Goal: Task Accomplishment & Management: Manage account settings

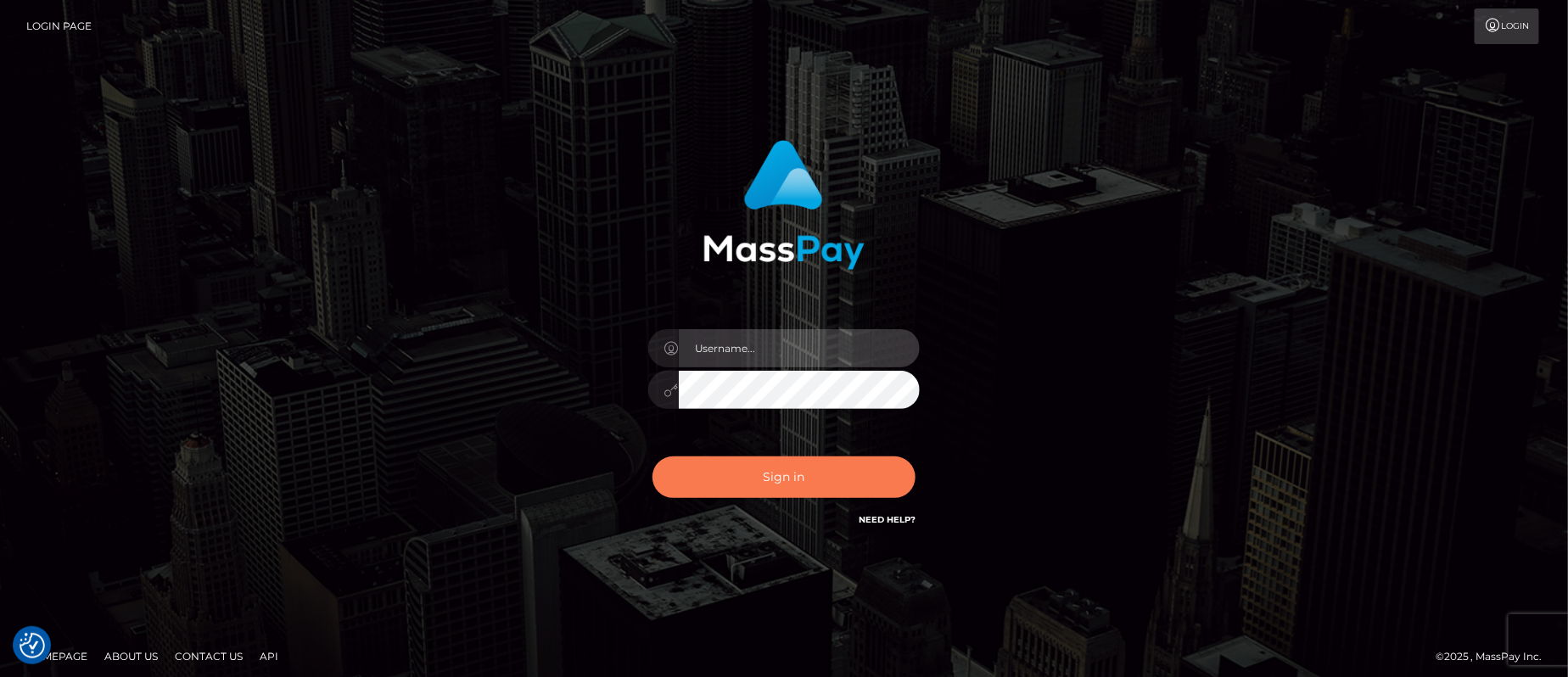
type input "[PERSON_NAME].B2"
click at [766, 474] on button "Sign in" at bounding box center [784, 476] width 263 height 41
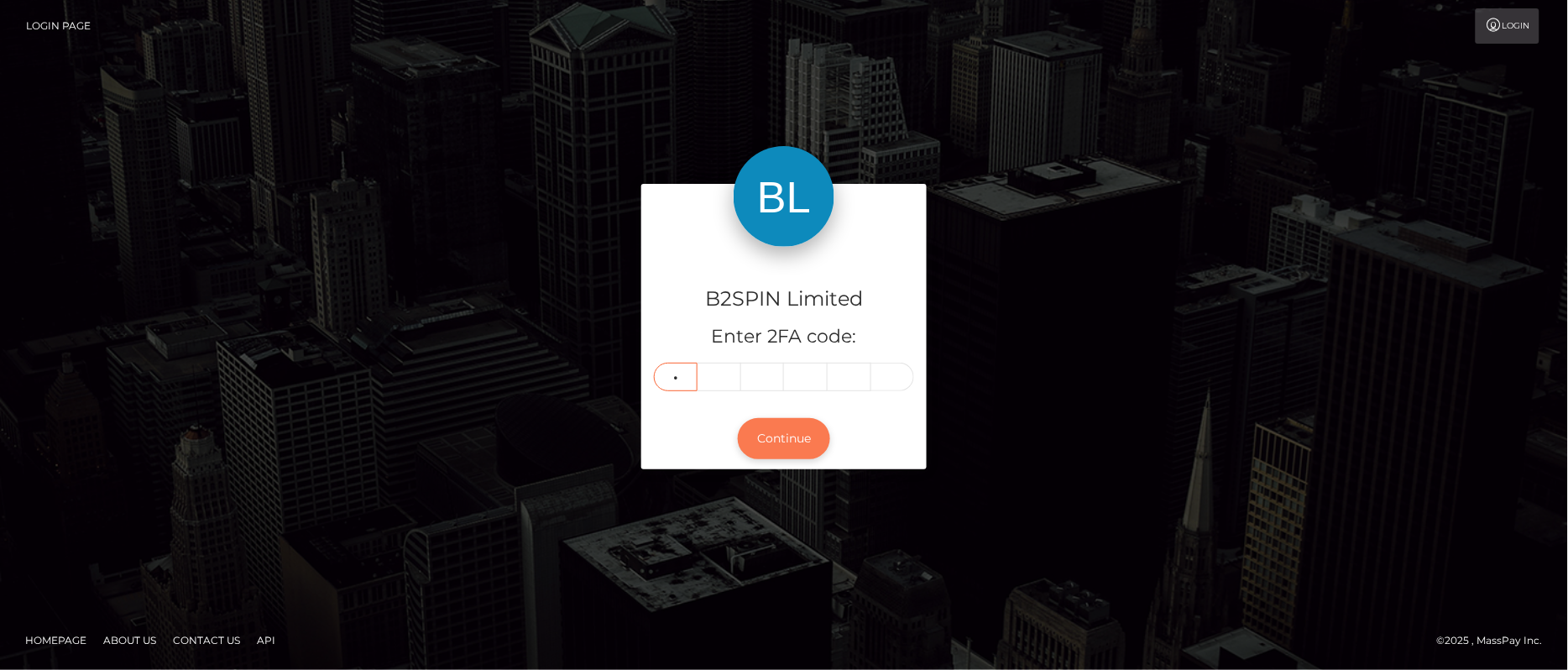
type input "5"
type input "2"
type input "1"
type input "3"
type input "2"
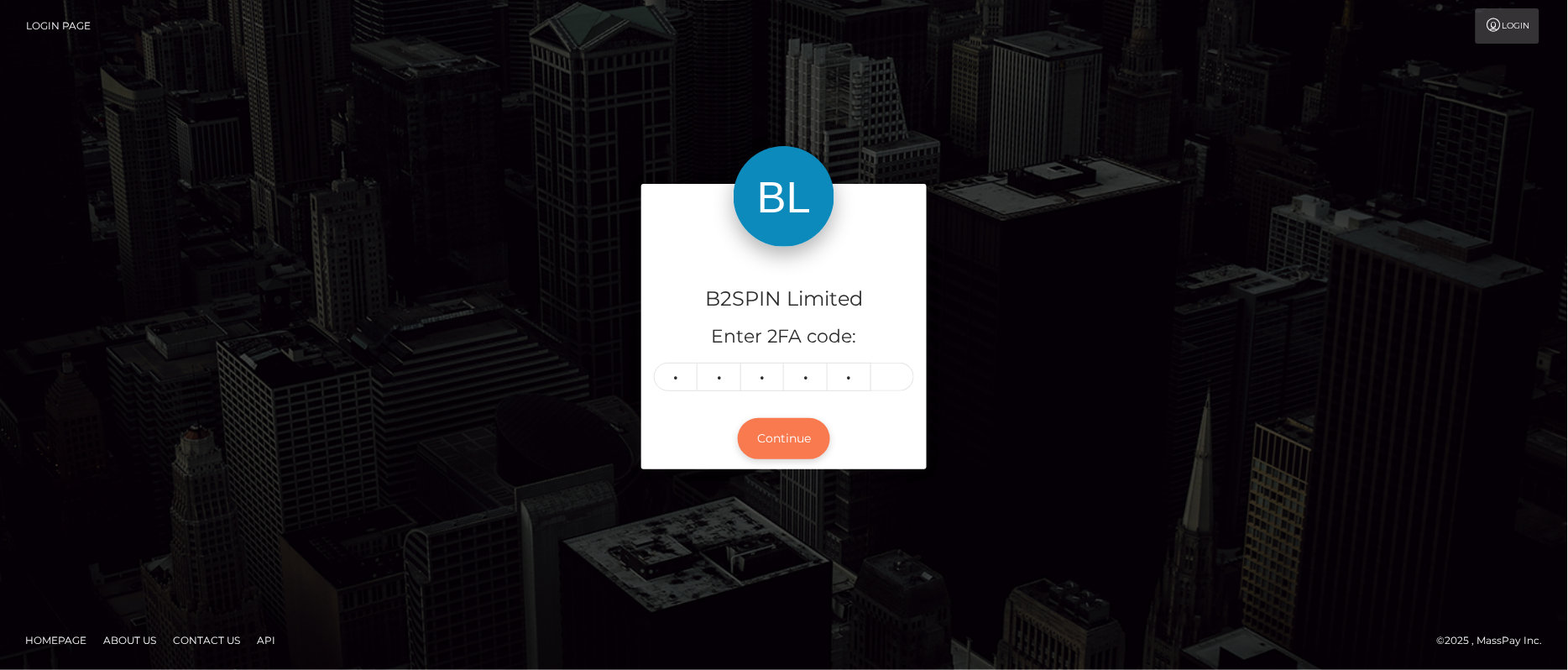
click at [806, 436] on button "Continue" at bounding box center [784, 438] width 92 height 41
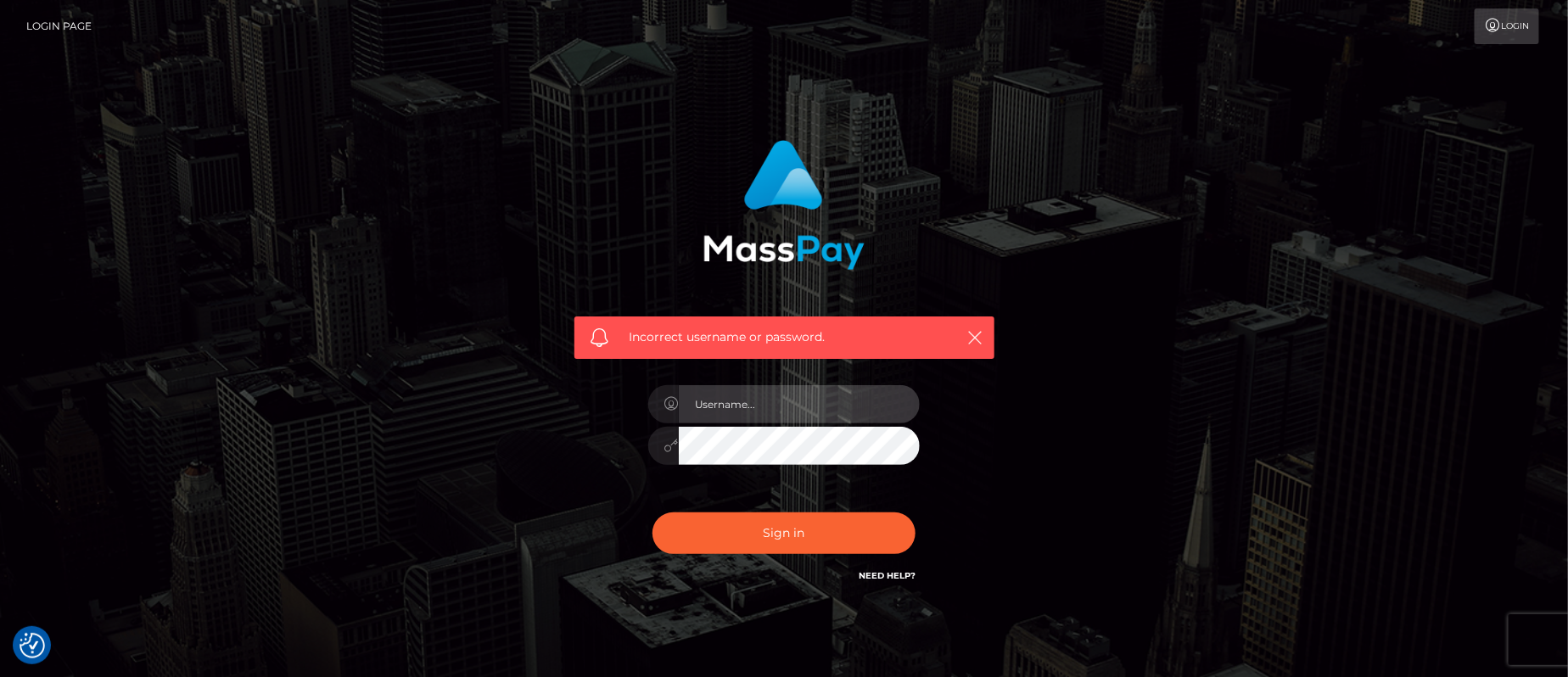
type input "Jeane.B2"
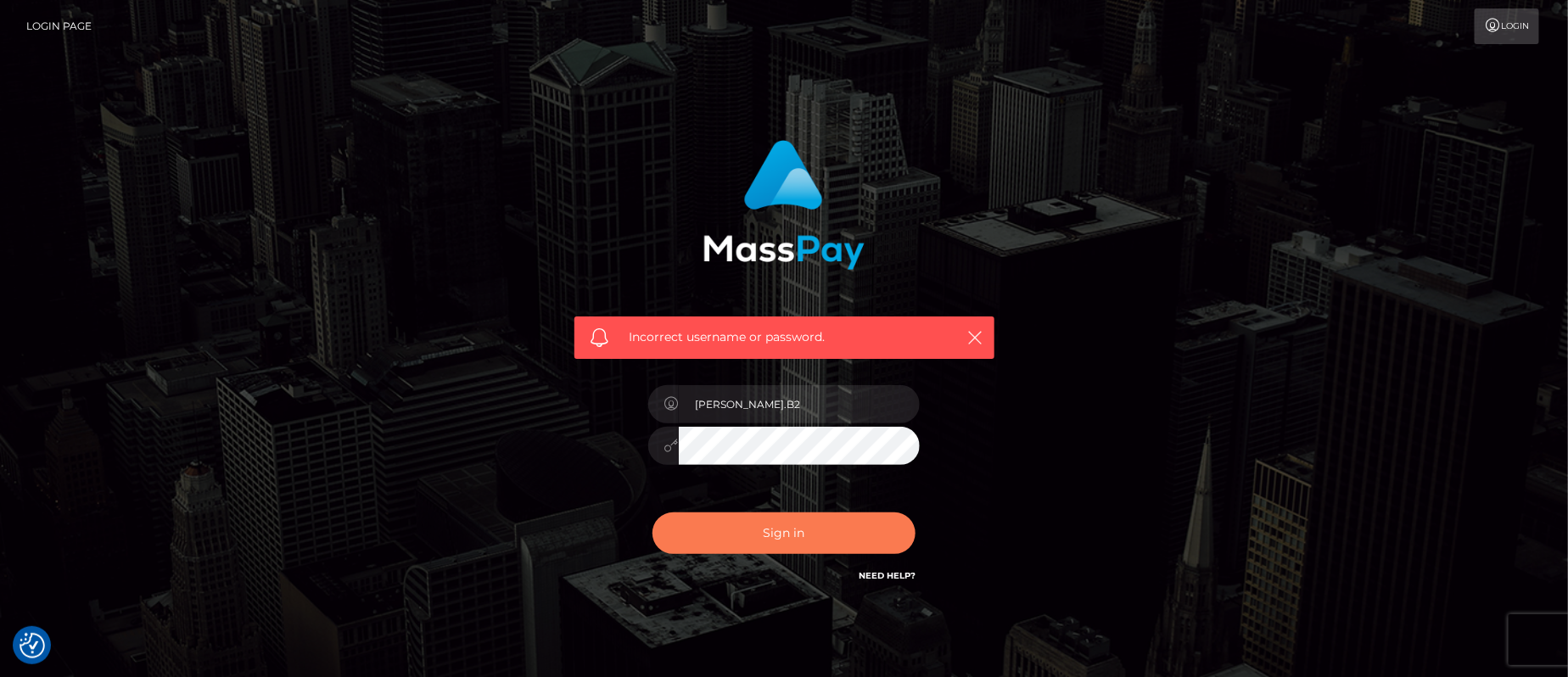
drag, startPoint x: 485, startPoint y: 463, endPoint x: 887, endPoint y: 530, distance: 407.5
click at [493, 465] on div "Incorrect username or password. Jeane.B2" at bounding box center [783, 371] width 967 height 488
drag, startPoint x: 888, startPoint y: 546, endPoint x: 899, endPoint y: 544, distance: 11.2
click at [888, 545] on button "Sign in" at bounding box center [784, 533] width 263 height 41
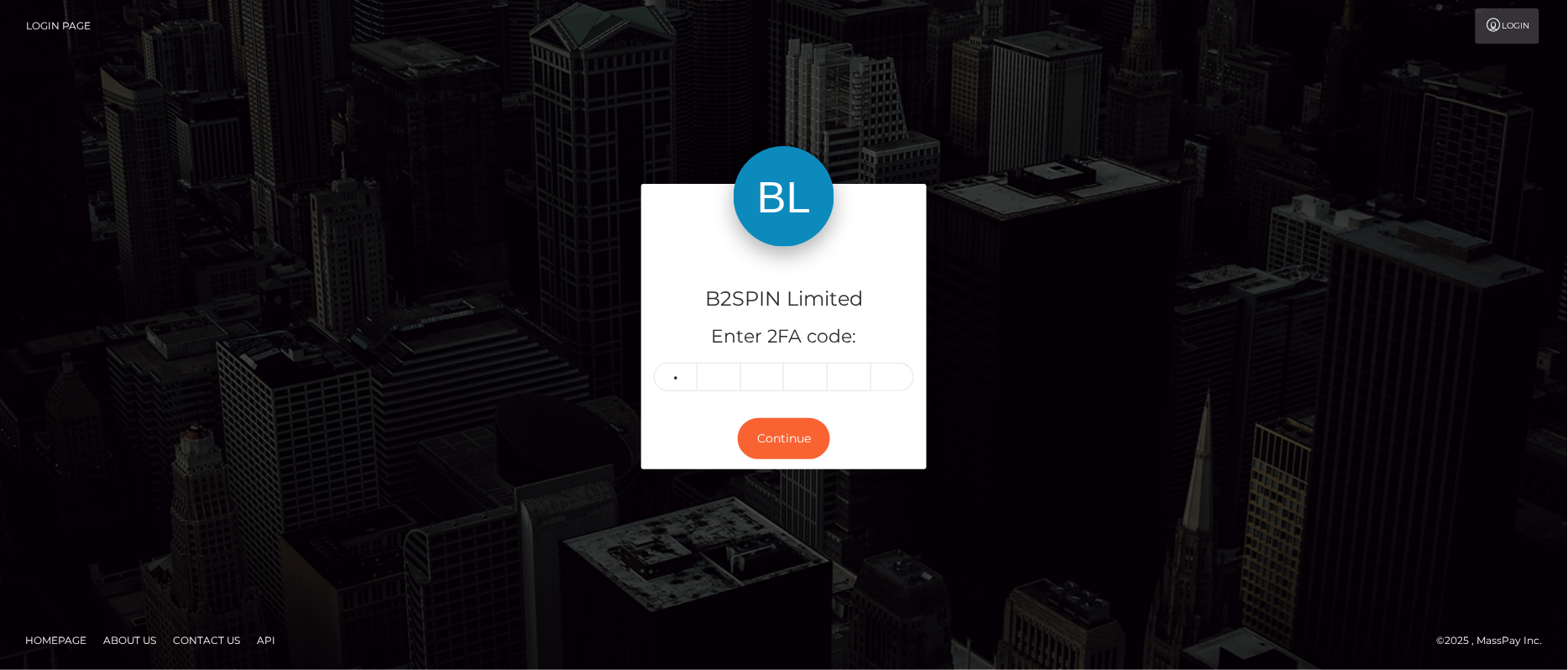
type input "9"
type input "7"
type input "2"
type input "6"
type input "8"
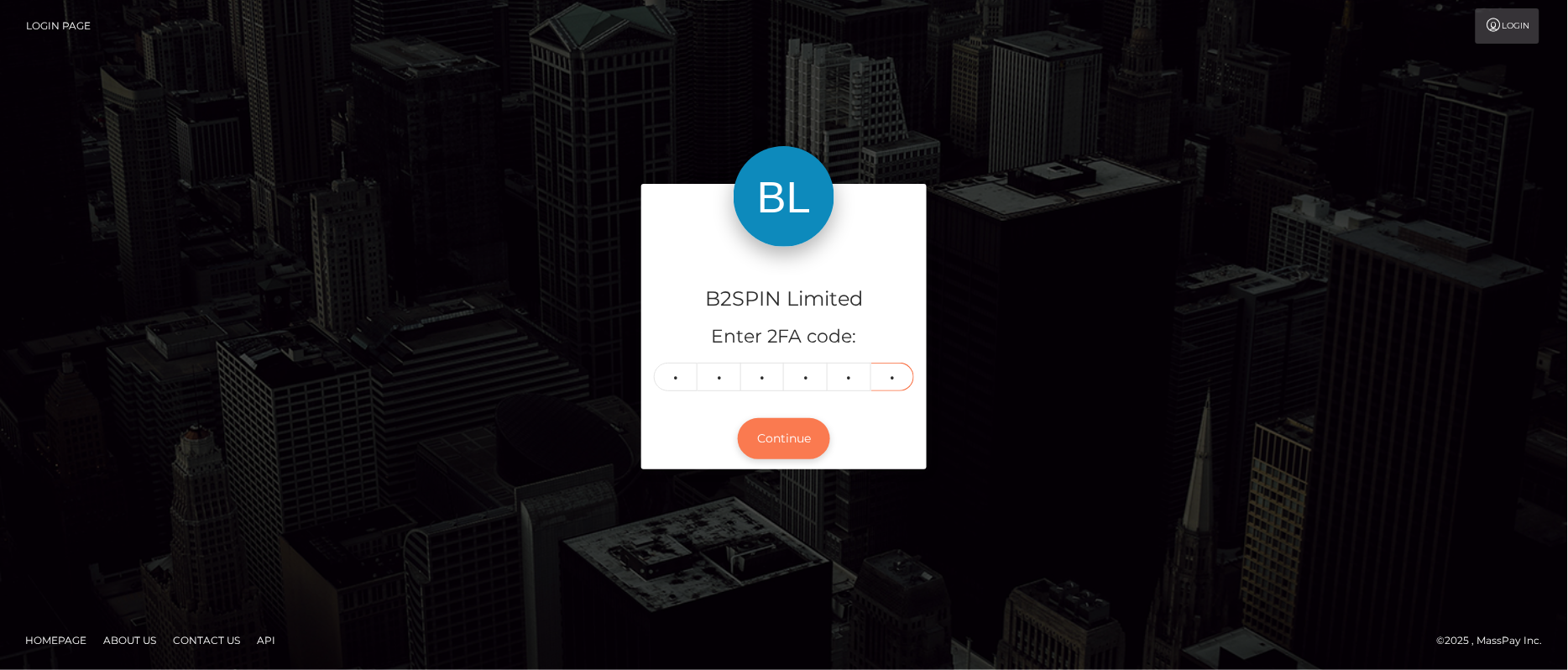
type input "5"
click at [799, 438] on button "Continue" at bounding box center [784, 438] width 92 height 41
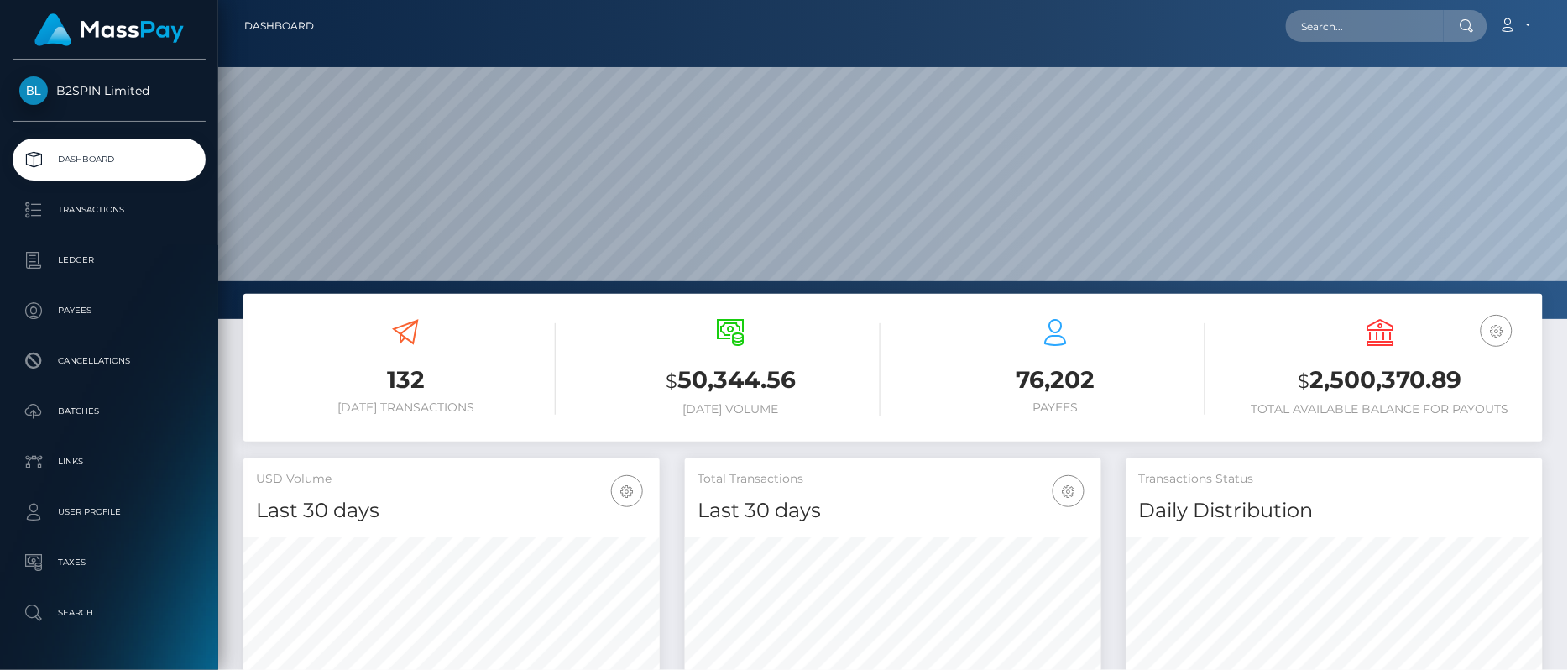
scroll to position [298, 417]
drag, startPoint x: 1479, startPoint y: 382, endPoint x: 1312, endPoint y: 381, distance: 167.0
click at [1312, 381] on h3 "$ 2,500,370.89" at bounding box center [1380, 381] width 300 height 35
copy h3 "2,500,370.89"
click at [1297, 381] on h3 "$ 2,500,370.89" at bounding box center [1380, 381] width 300 height 35
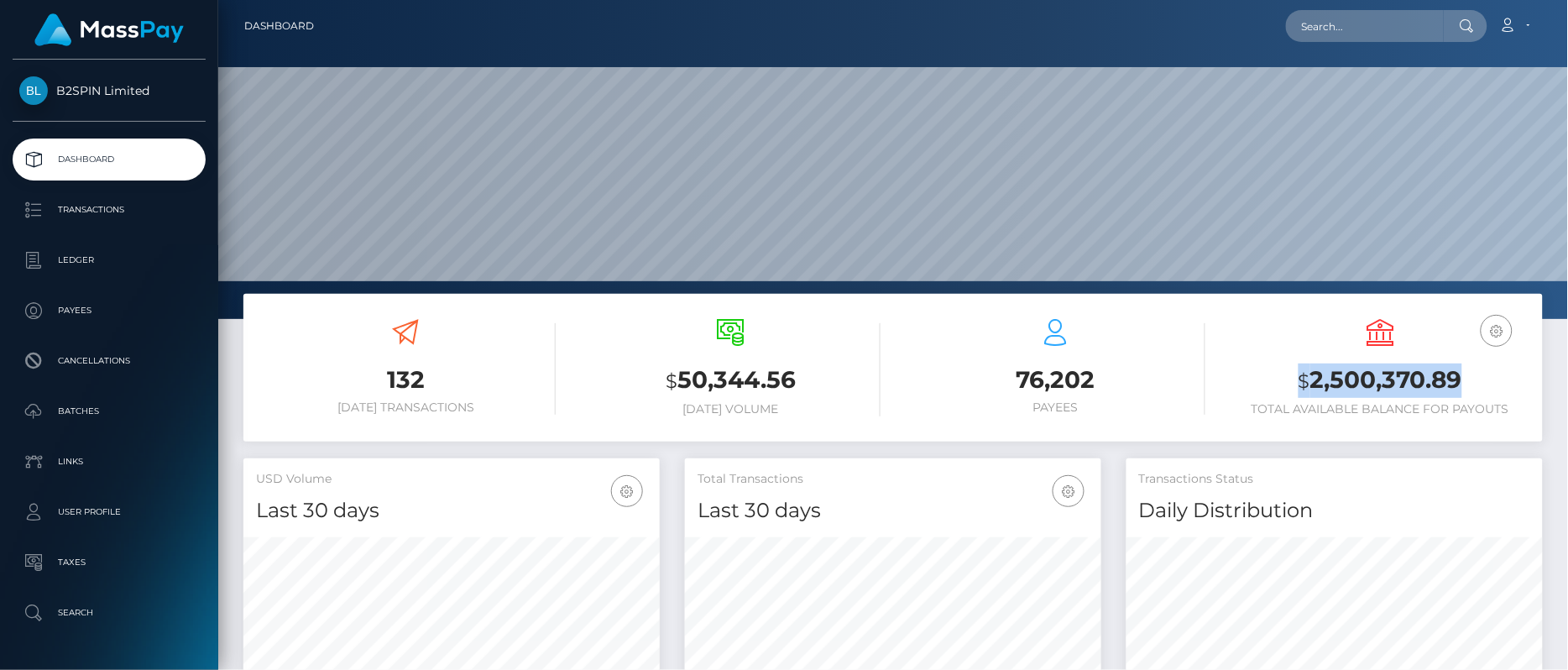
copy h3 "$ 2,500,370.89"
